Goal: Information Seeking & Learning: Learn about a topic

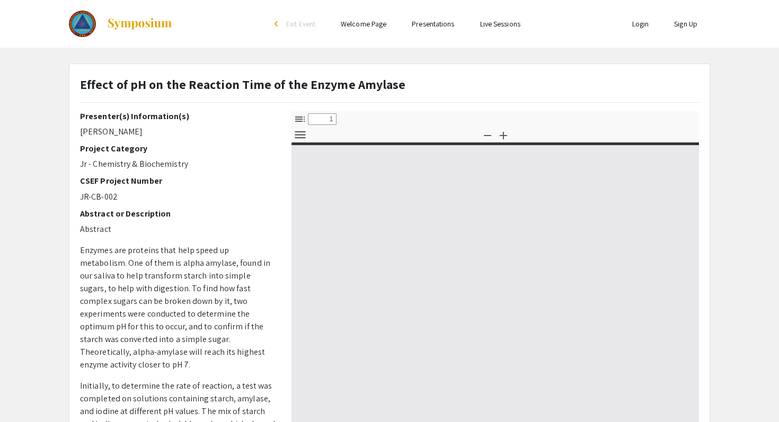
select select "custom"
type input "0"
select select "custom"
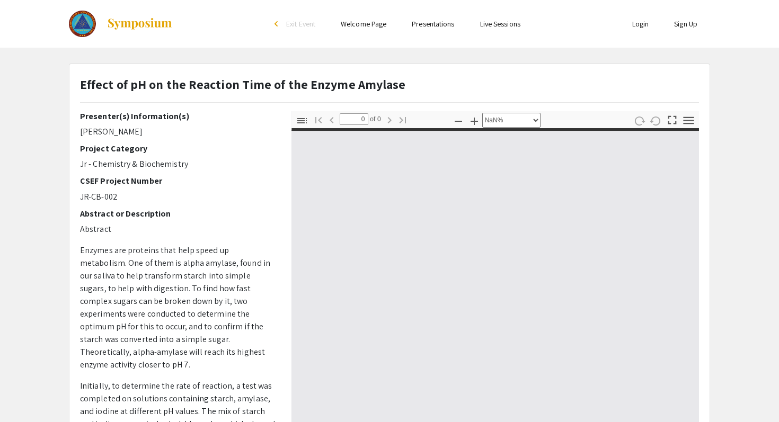
type input "1"
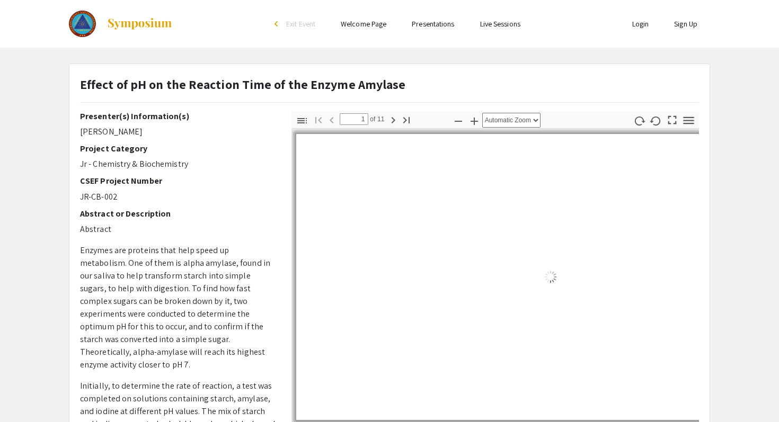
select select "auto"
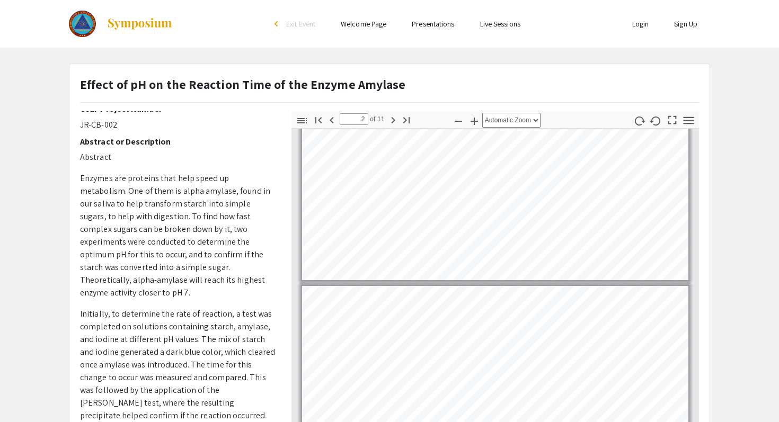
type input "1"
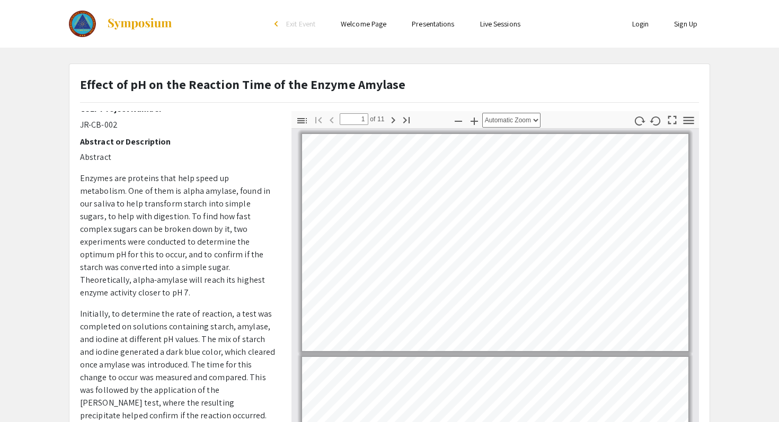
click at [550, 51] on div "Skip navigation arrow_back_ios Exit Event Welcome Page Presentations Live Sessi…" at bounding box center [389, 307] width 779 height 615
click at [472, 50] on div "Skip navigation arrow_back_ios Exit Event Welcome Page Presentations Live Sessi…" at bounding box center [389, 307] width 779 height 615
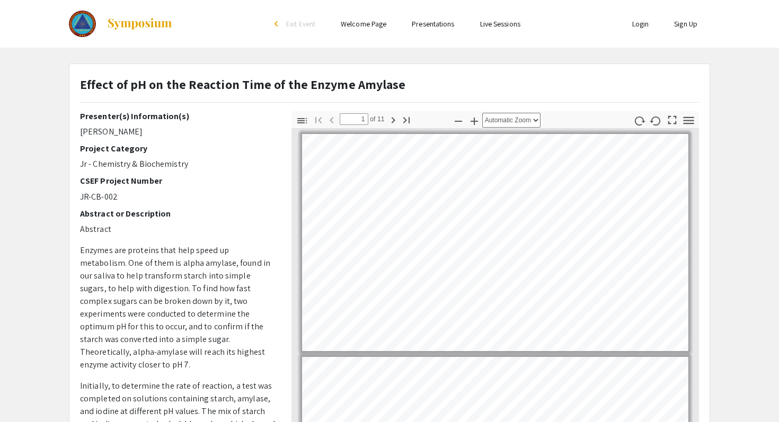
click at [735, 159] on app-presentation "Effect of pH on the Reaction Time of the Enzyme Amylase Presenter(s) Informatio…" at bounding box center [389, 332] width 779 height 536
